Goal: Navigation & Orientation: Find specific page/section

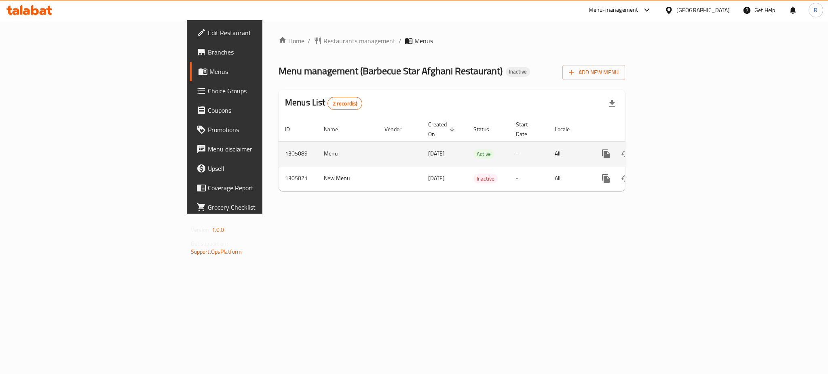
click at [669, 149] on icon "enhanced table" at bounding box center [664, 154] width 10 height 10
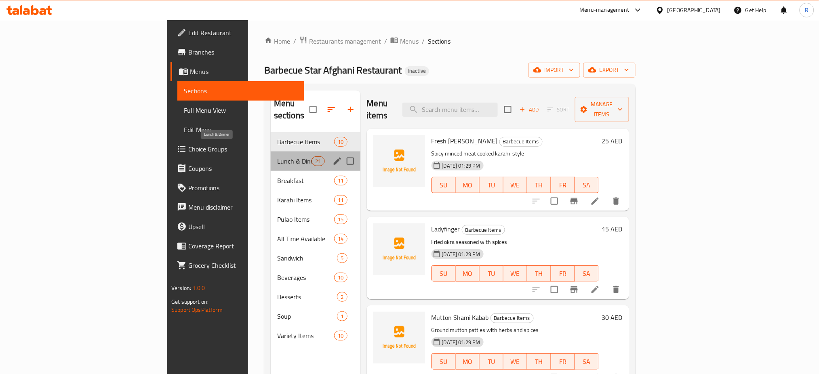
click at [277, 156] on span "Lunch & Dinner" at bounding box center [294, 161] width 34 height 10
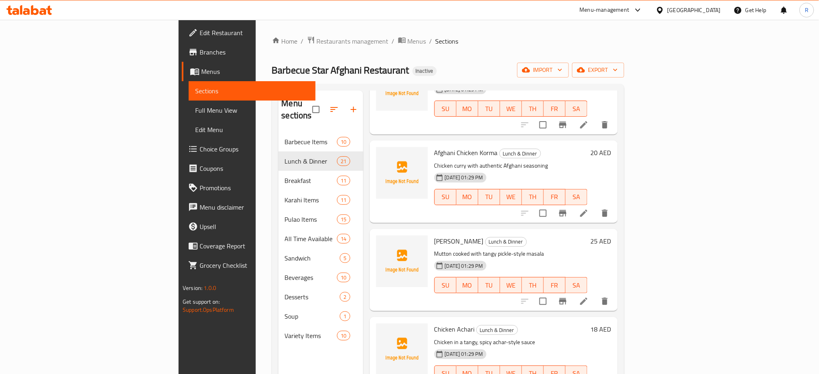
scroll to position [431, 0]
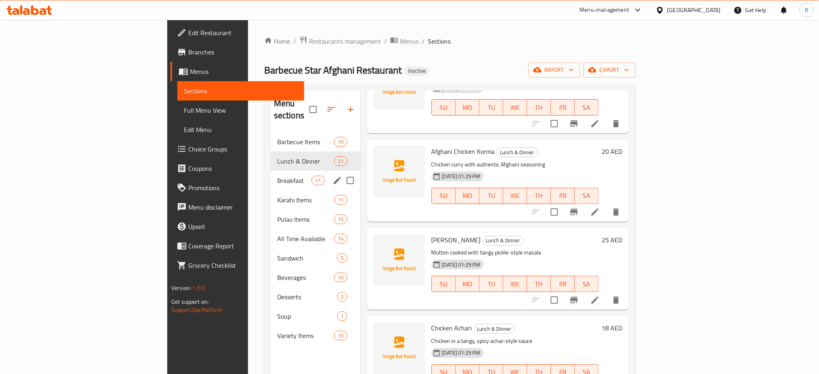
click at [271, 177] on div "Breakfast 11" at bounding box center [316, 180] width 90 height 19
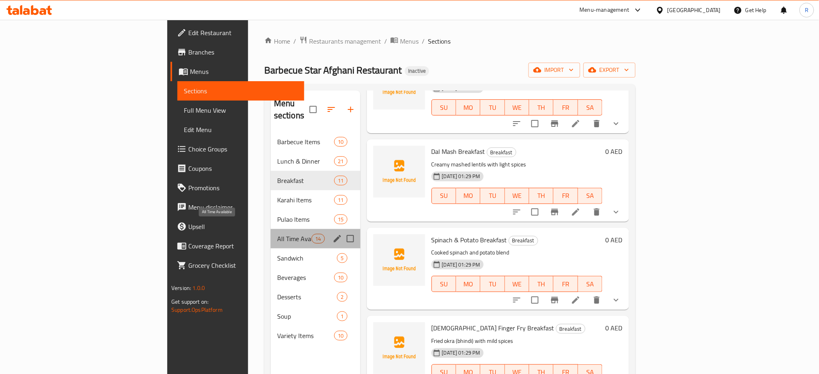
click at [277, 234] on span "All Time Available" at bounding box center [294, 239] width 34 height 10
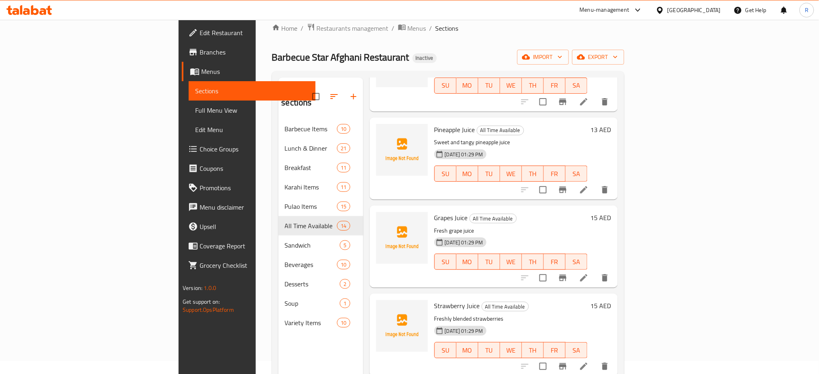
scroll to position [54, 0]
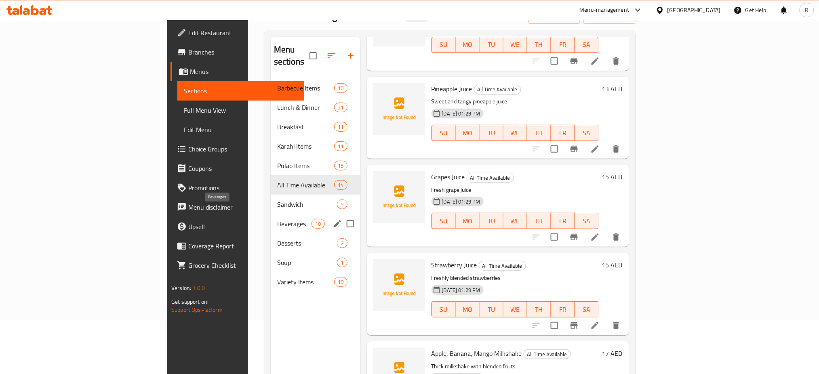
click at [277, 219] on span "Beverages" at bounding box center [294, 224] width 34 height 10
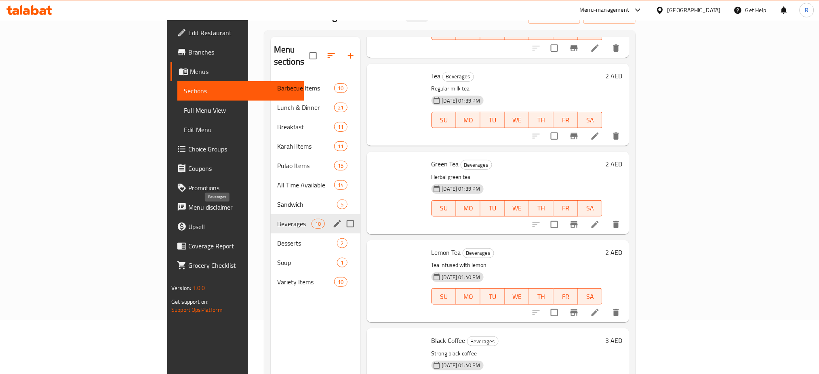
scroll to position [516, 0]
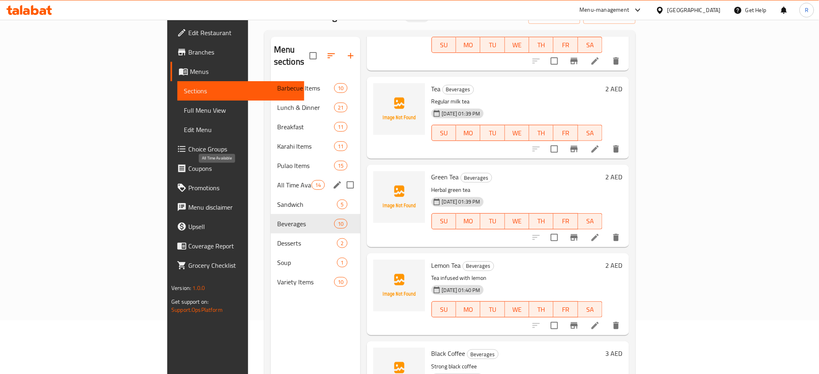
click at [277, 180] on span "All Time Available" at bounding box center [294, 185] width 34 height 10
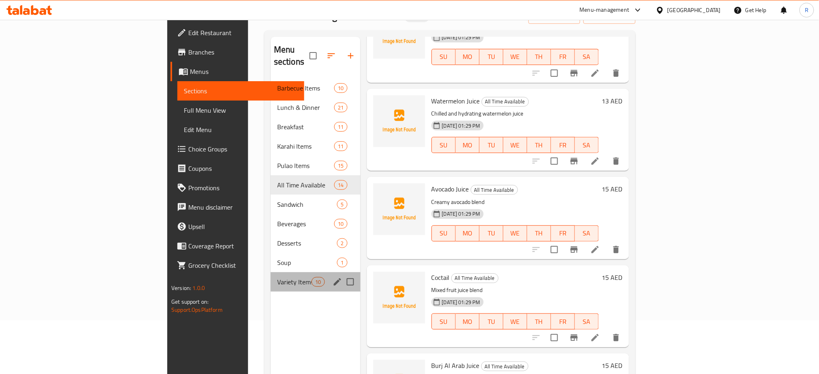
click at [271, 278] on div "Variety Items 10" at bounding box center [316, 281] width 90 height 19
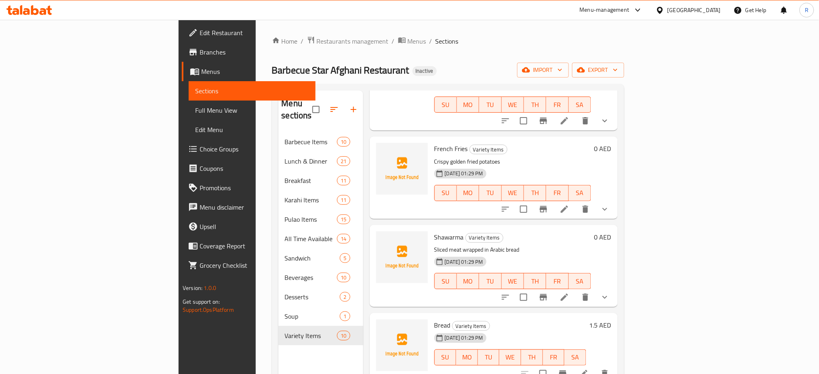
scroll to position [355, 0]
